Goal: Find specific page/section: Find specific page/section

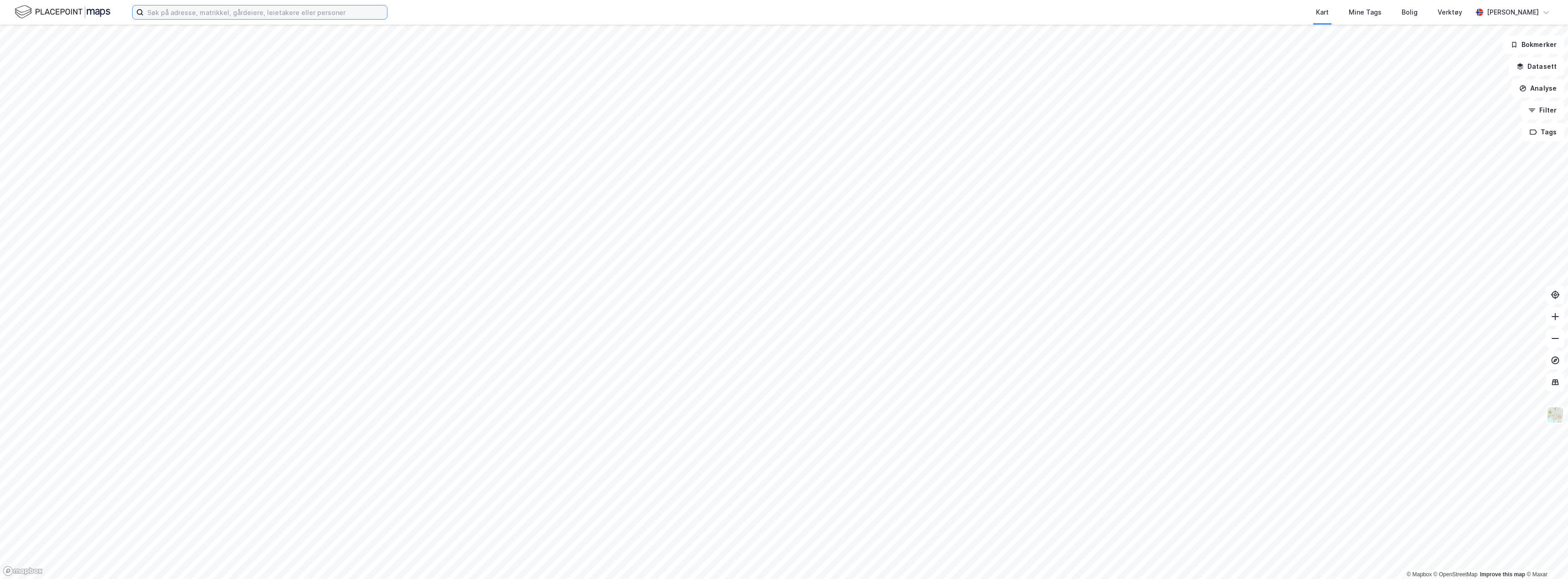
click at [248, 14] on input at bounding box center [265, 12] width 243 height 13
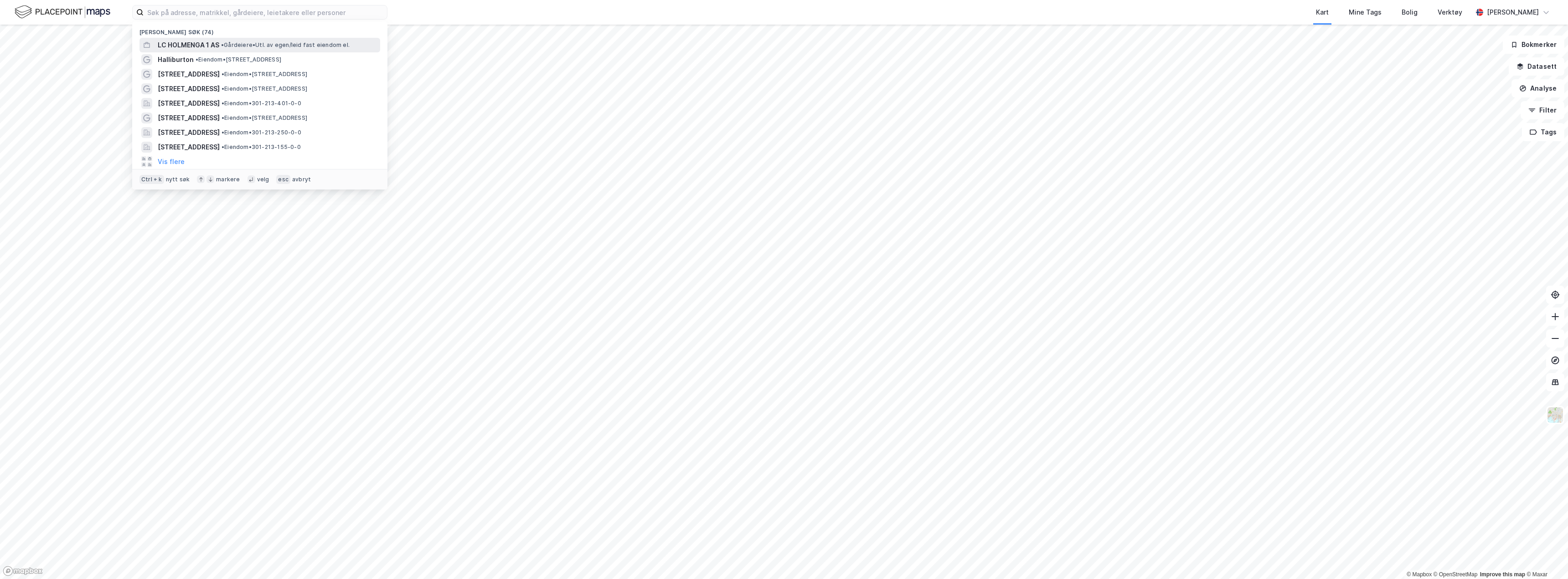
click at [231, 42] on span "• Gårdeiere • Utl. av egen/leid fast eiendom el." at bounding box center [285, 46] width 128 height 8
